Goal: Task Accomplishment & Management: Manage account settings

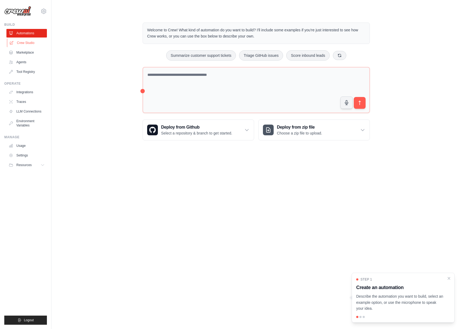
click at [22, 41] on link "Crew Studio" at bounding box center [27, 43] width 40 height 9
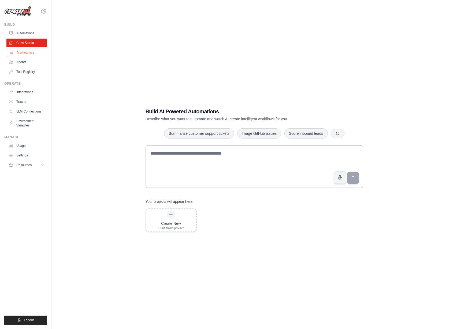
click at [26, 54] on link "Marketplace" at bounding box center [27, 52] width 40 height 9
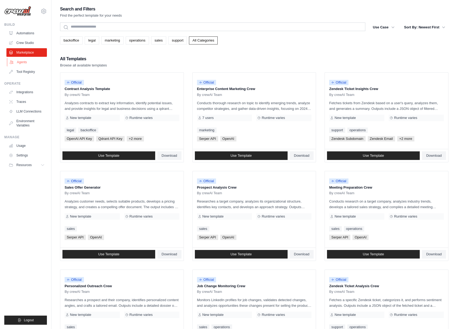
click at [25, 62] on link "Agents" at bounding box center [27, 62] width 40 height 9
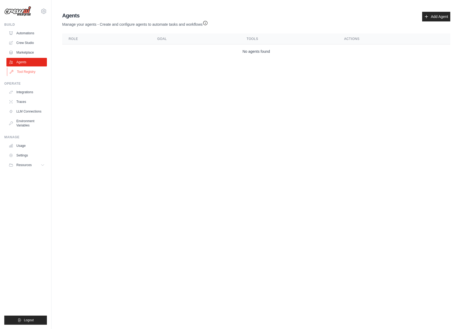
click at [27, 71] on link "Tool Registry" at bounding box center [27, 72] width 40 height 9
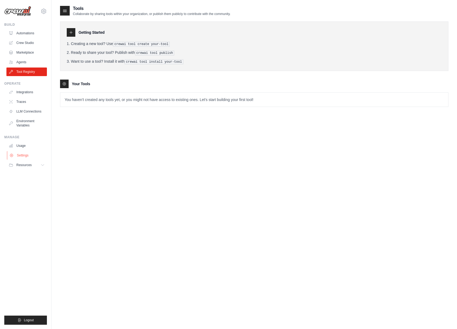
click at [26, 153] on link "Settings" at bounding box center [27, 155] width 40 height 9
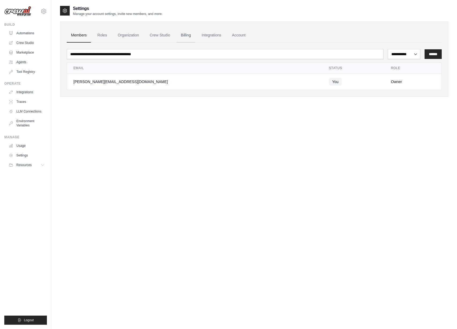
click at [193, 38] on link "Billing" at bounding box center [186, 35] width 18 height 14
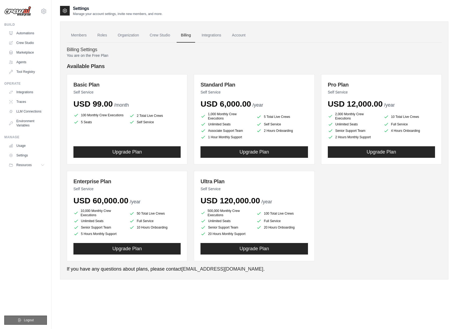
click at [37, 319] on button "Logout" at bounding box center [25, 320] width 43 height 9
click at [39, 320] on button "Logout" at bounding box center [25, 320] width 43 height 9
